Goal: Navigation & Orientation: Find specific page/section

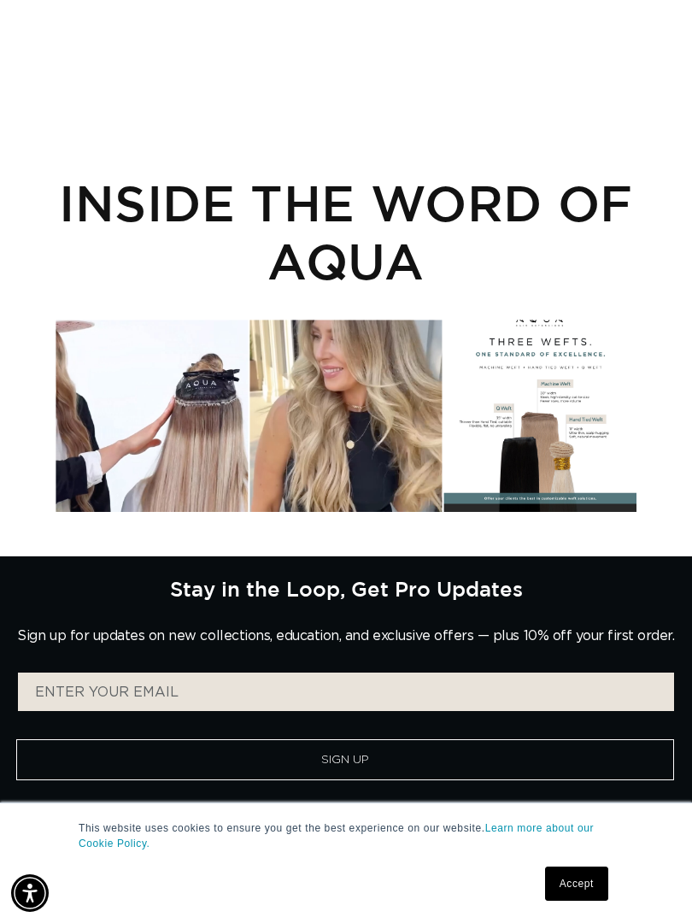
scroll to position [234, 0]
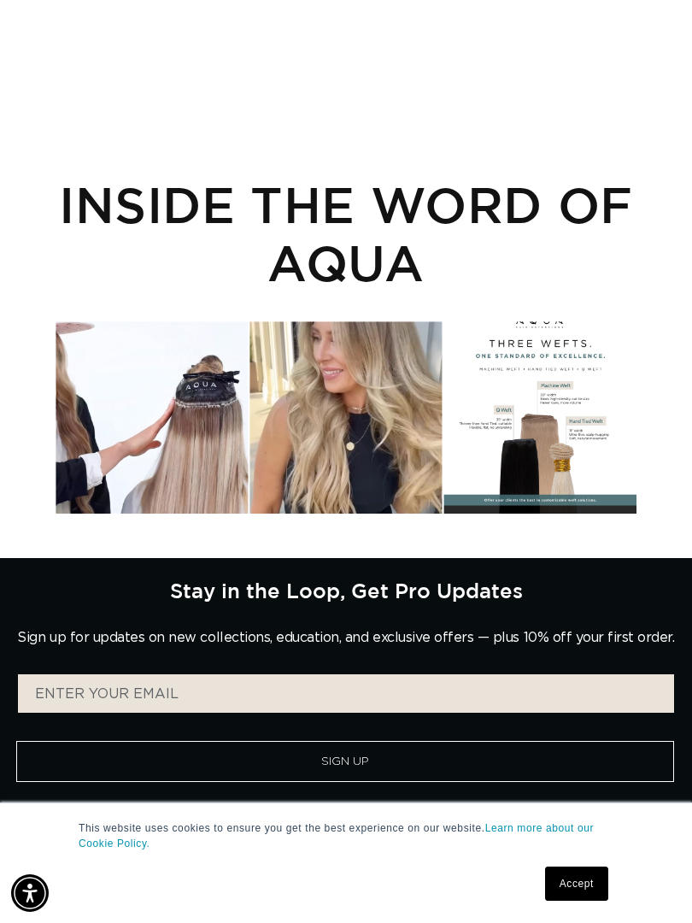
click at [162, 413] on div "Instagram post opens in a popup" at bounding box center [152, 417] width 192 height 192
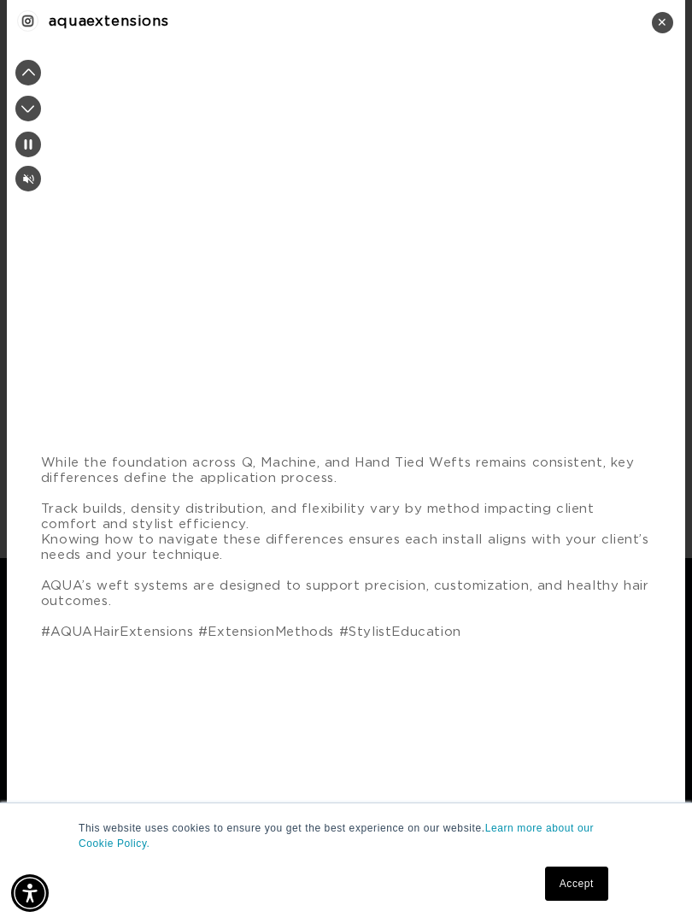
scroll to position [0, 0]
click at [559, 887] on link "Accept" at bounding box center [576, 883] width 63 height 34
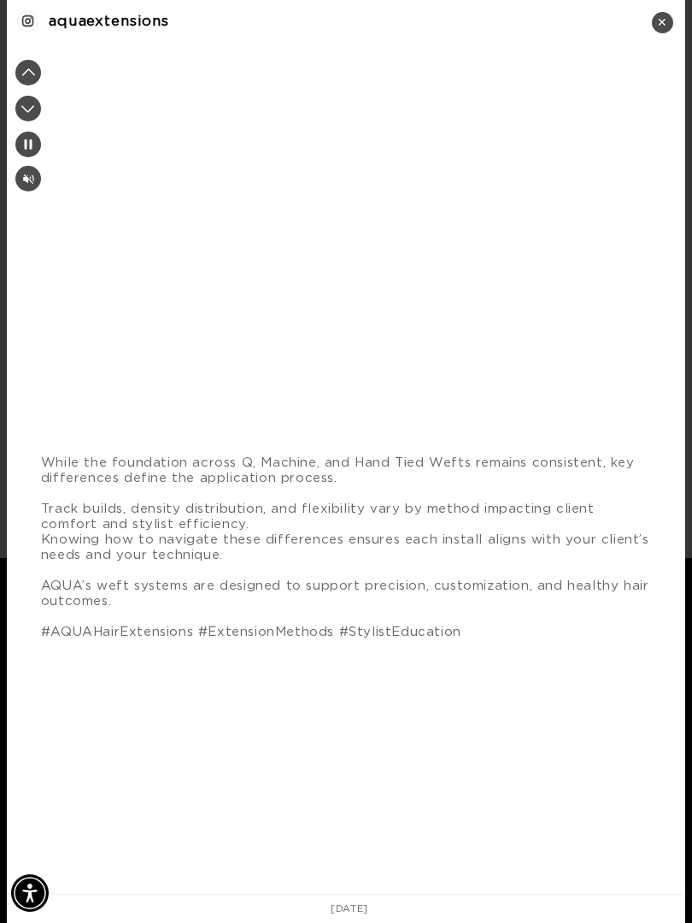
scroll to position [0, 601]
click at [52, 381] on video "Instagram post #1 details" at bounding box center [346, 211] width 678 height 339
click at [41, 96] on div "Instagram post #1 details" at bounding box center [28, 109] width 26 height 26
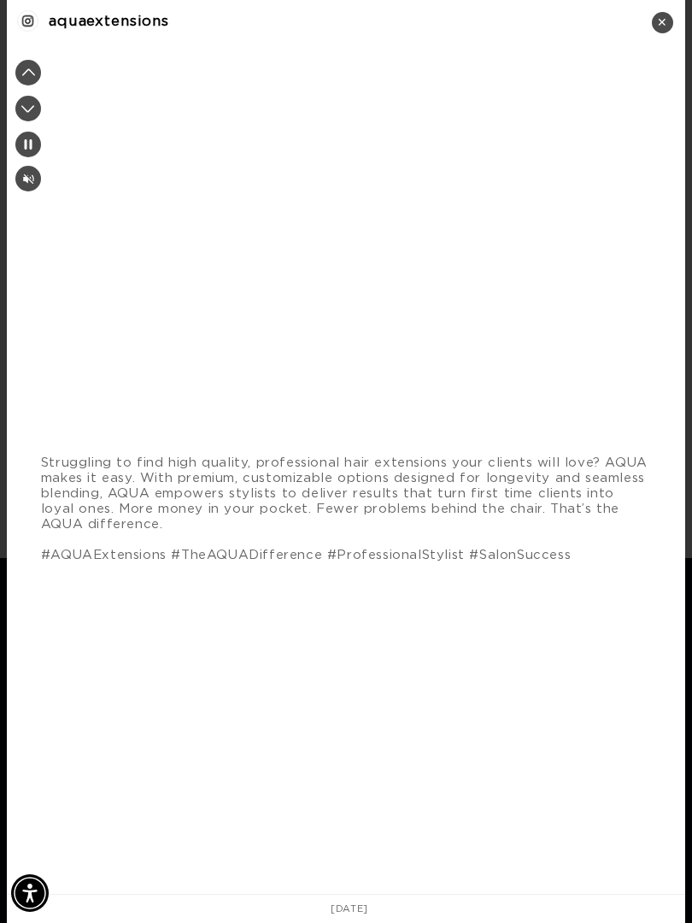
scroll to position [0, 1203]
click at [25, 56] on video "Instagram post #2 details" at bounding box center [346, 211] width 678 height 339
click at [13, 59] on video "Instagram post #2 details" at bounding box center [346, 211] width 678 height 339
click at [23, 83] on div "Instagram post #2 details" at bounding box center [28, 73] width 26 height 26
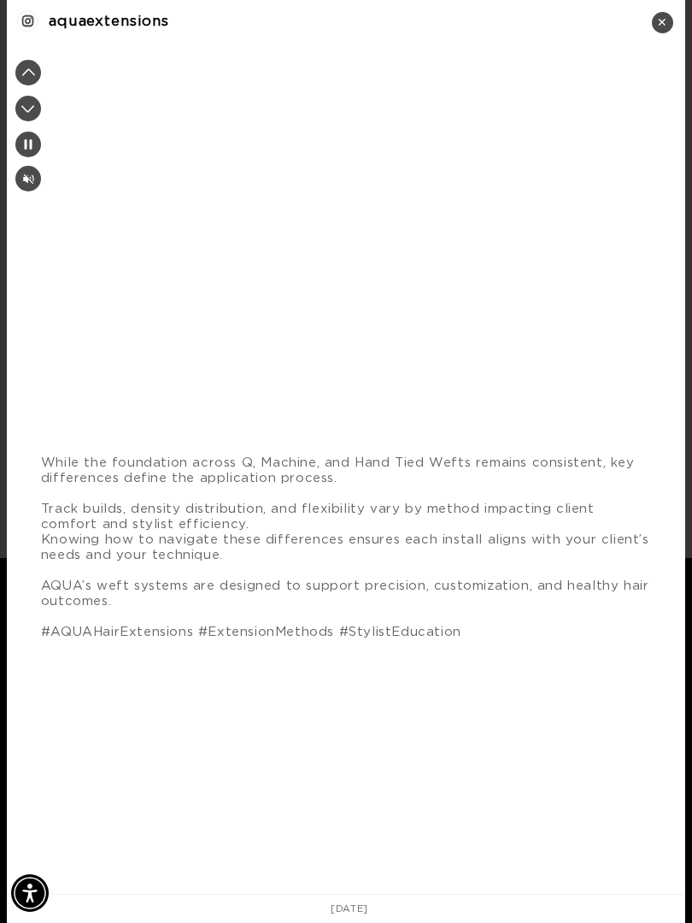
click at [19, 96] on div "Instagram post #1 details" at bounding box center [28, 109] width 26 height 26
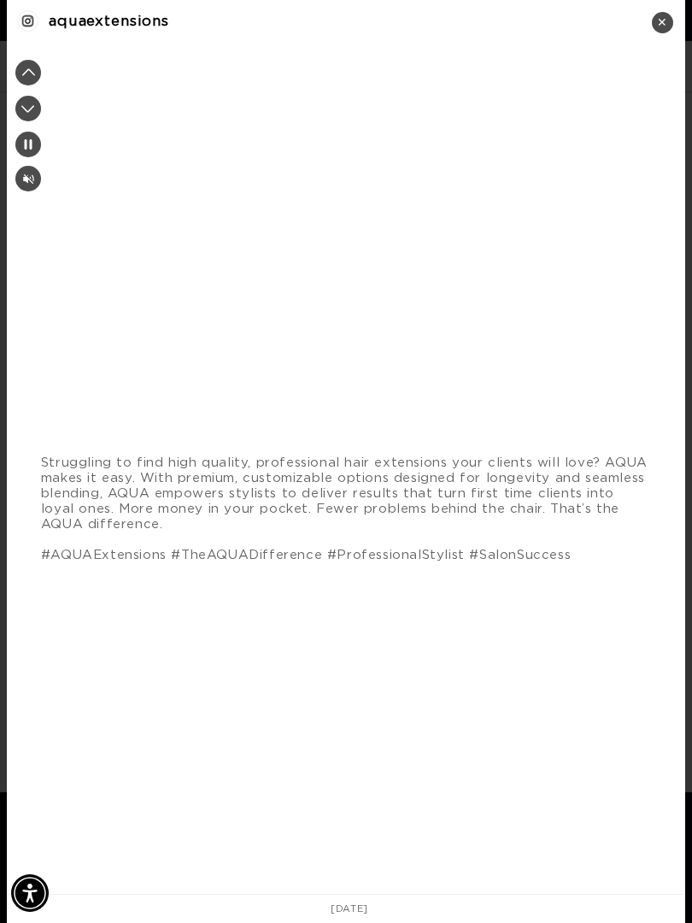
scroll to position [0, 0]
click at [656, 16] on div "✕" at bounding box center [662, 22] width 21 height 21
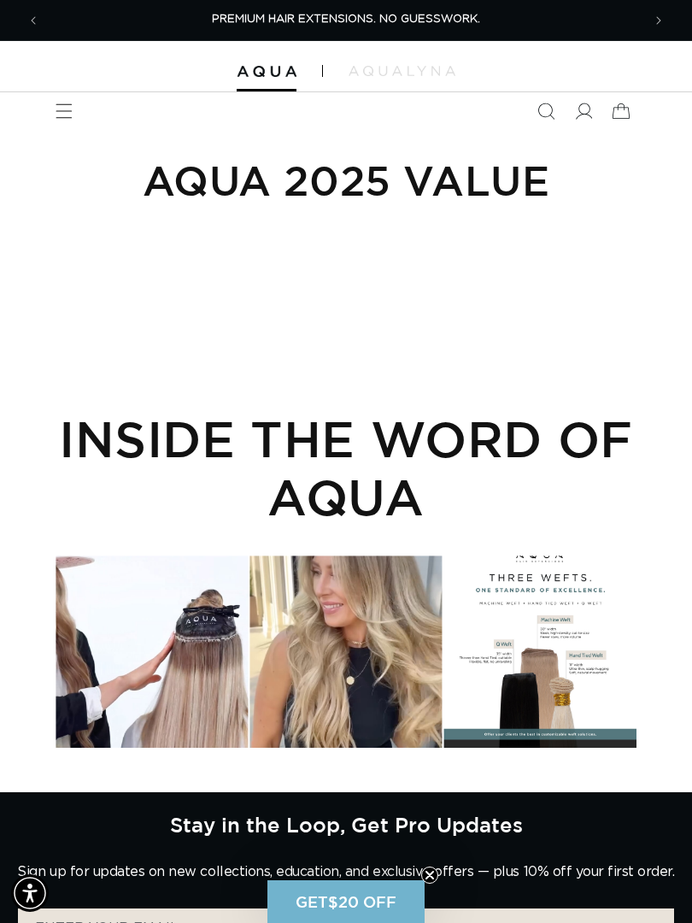
click at [38, 14] on span "Previous announcement" at bounding box center [33, 20] width 17 height 17
click at [32, 26] on icon "Previous announcement" at bounding box center [33, 20] width 5 height 17
click at [26, 23] on span "Previous announcement" at bounding box center [33, 20] width 17 height 17
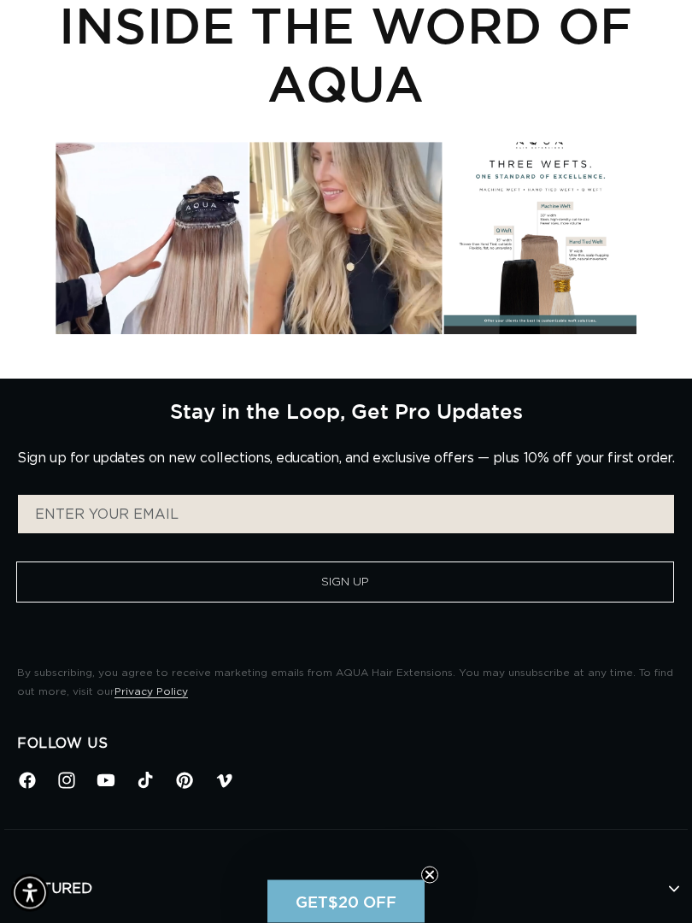
scroll to position [0, 0]
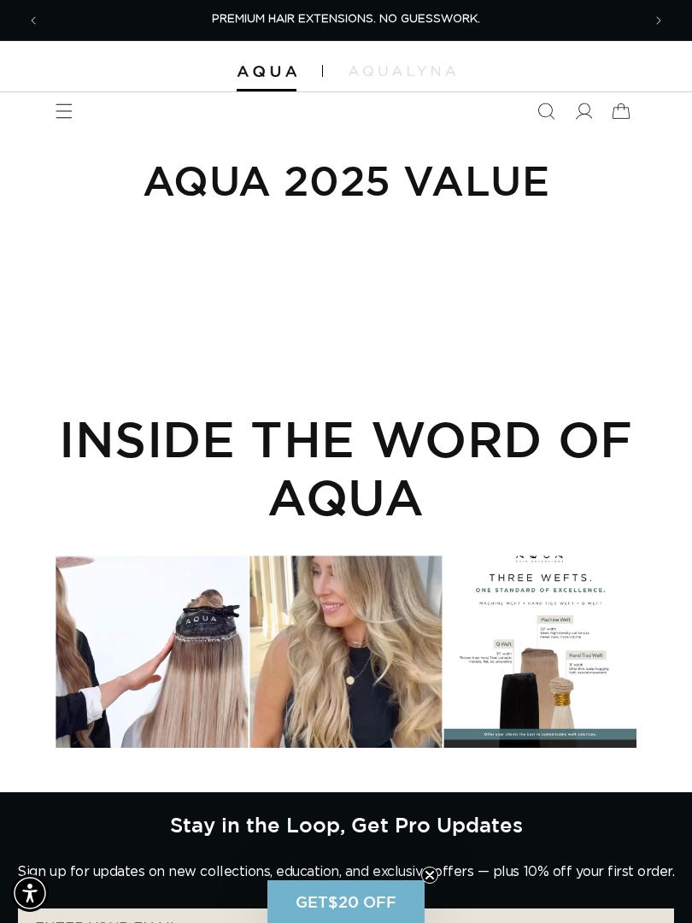
click at [34, 30] on button "Previous announcement" at bounding box center [34, 21] width 38 height 38
click at [18, 23] on button "Previous announcement" at bounding box center [34, 21] width 38 height 38
click at [9, 27] on div "PREMIUM HAIR EXTENSIONS. NO GUESSWORK. SHOP NOW. PAY LATER WITH AFTERPAY NOW AV…" at bounding box center [346, 20] width 692 height 40
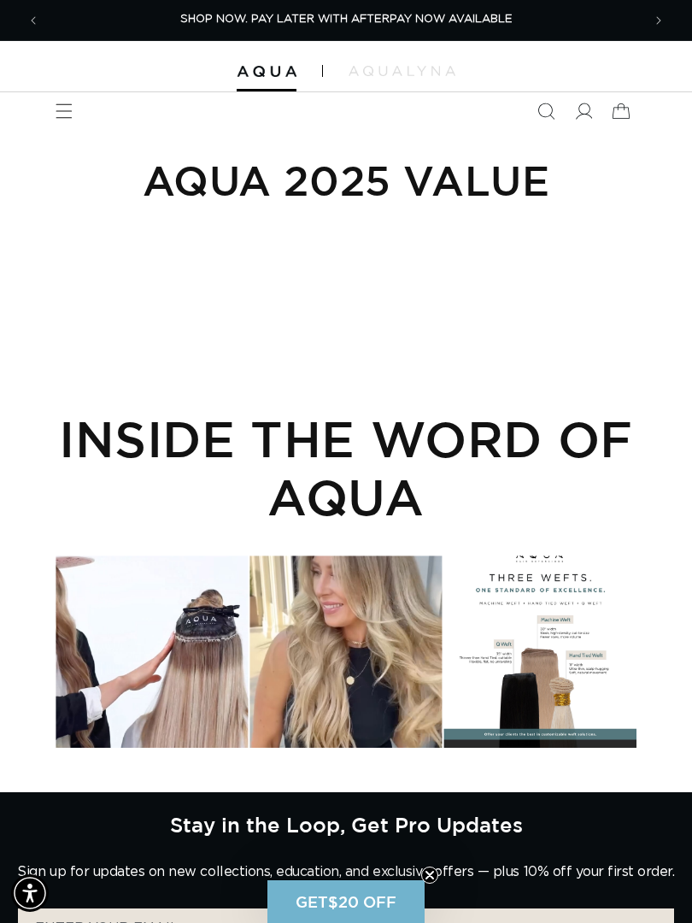
click at [26, 29] on button "Previous announcement" at bounding box center [34, 21] width 38 height 38
click at [42, 16] on button "Previous announcement" at bounding box center [34, 21] width 38 height 38
click at [40, 22] on span "Previous announcement" at bounding box center [33, 20] width 17 height 17
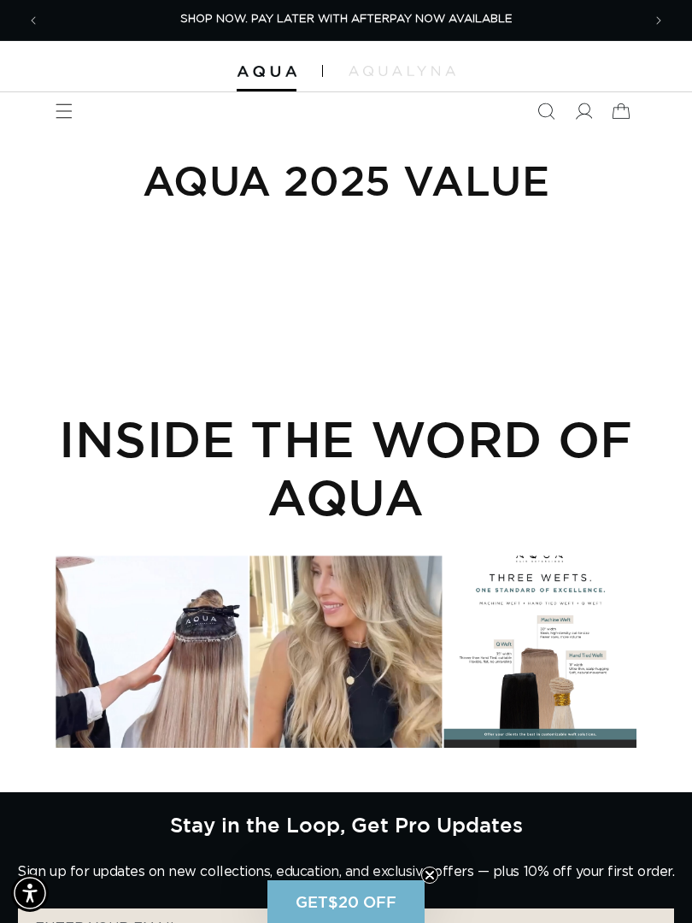
click at [50, 98] on span "Menu" at bounding box center [64, 111] width 38 height 38
